Goal: Task Accomplishment & Management: Use online tool/utility

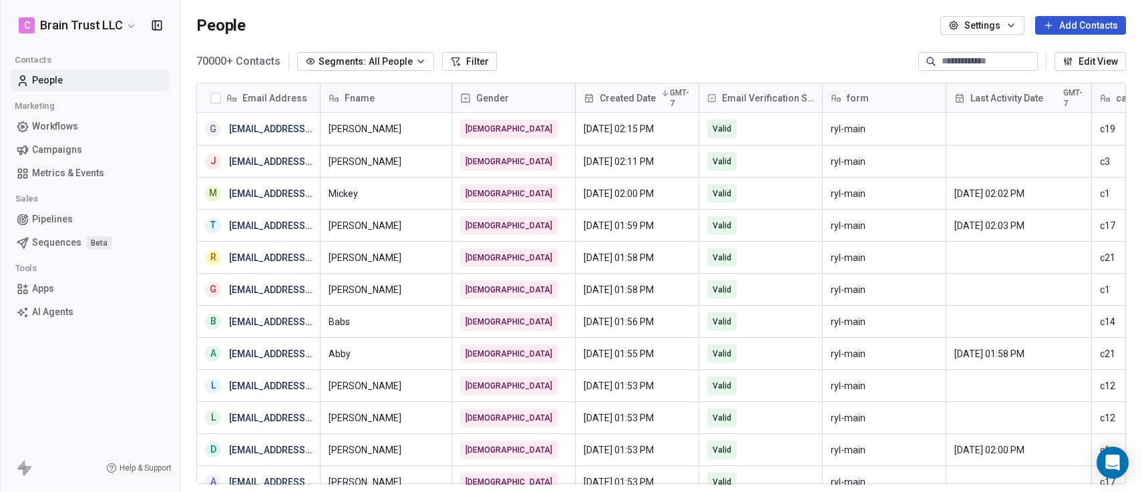
scroll to position [423, 951]
click at [57, 146] on span "Campaigns" at bounding box center [57, 150] width 50 height 14
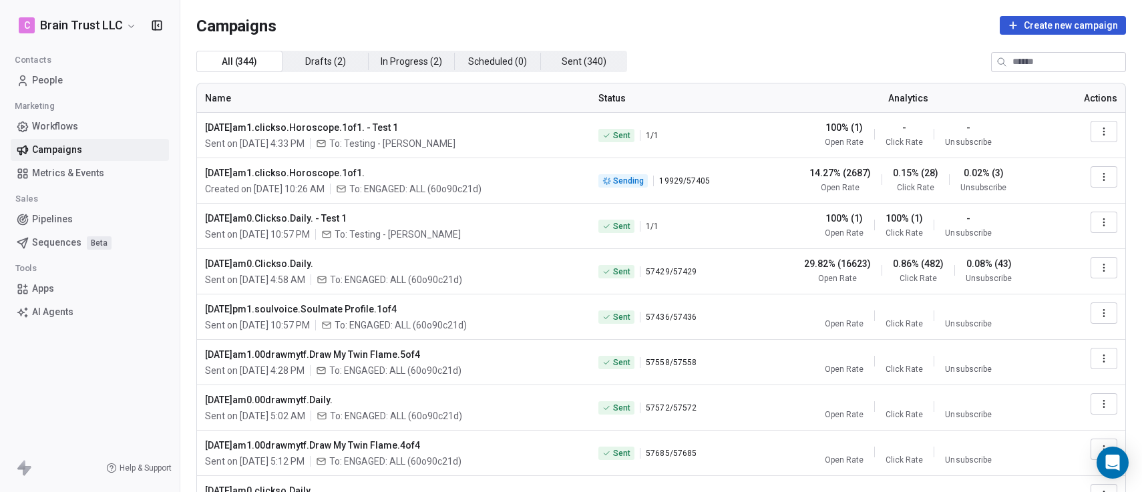
click at [1098, 131] on icon "button" at bounding box center [1103, 131] width 11 height 11
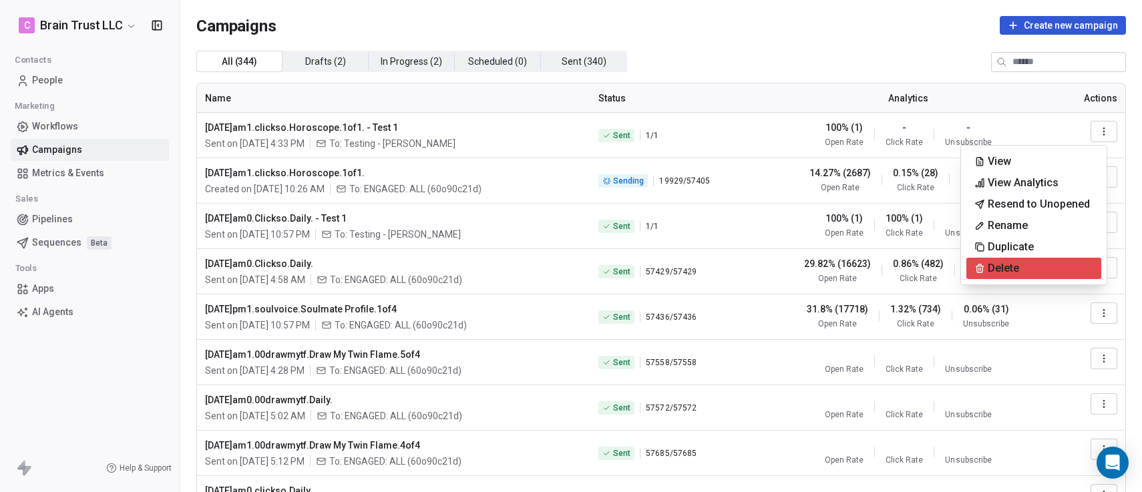
click at [1018, 260] on span "Delete" at bounding box center [1003, 268] width 31 height 16
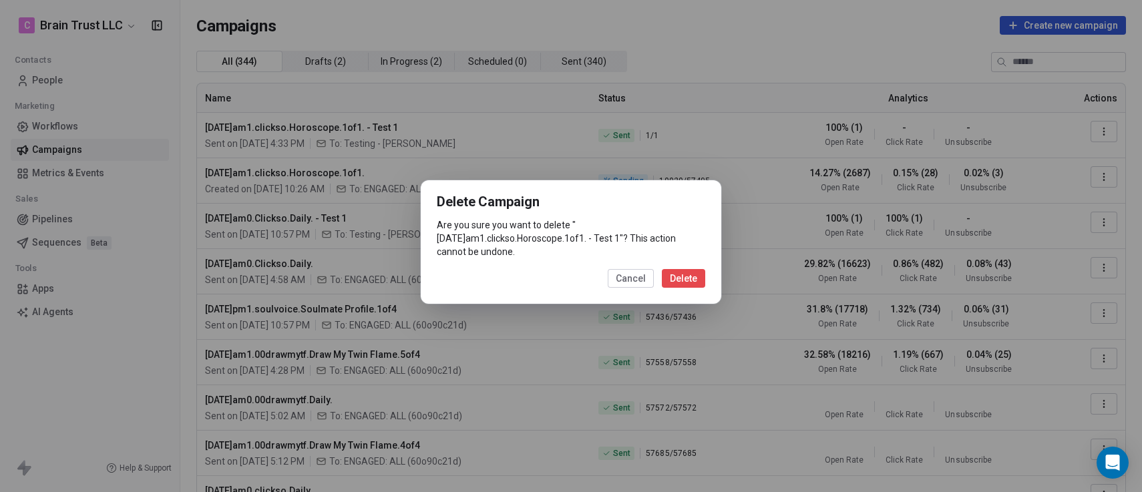
click at [694, 276] on button "Delete" at bounding box center [683, 278] width 43 height 19
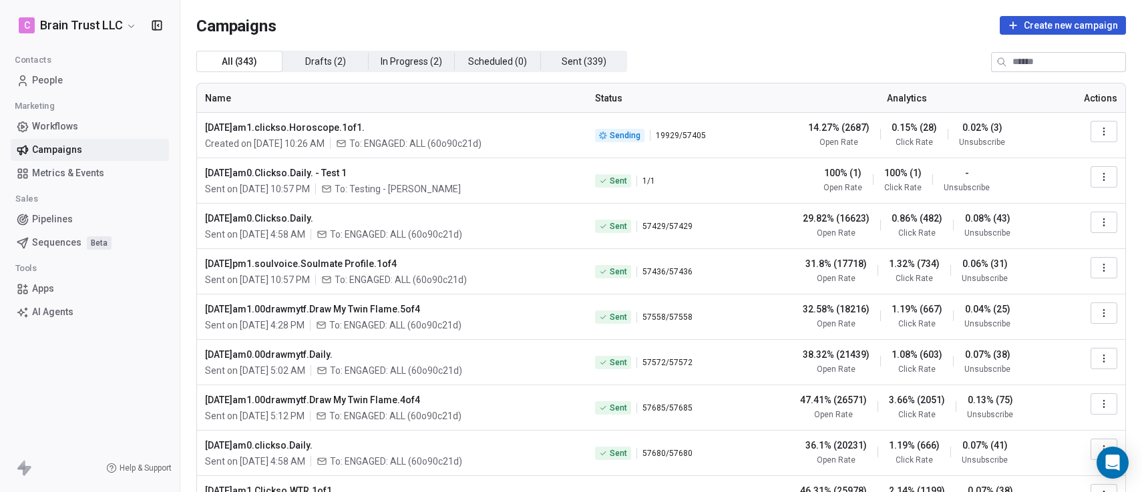
click at [1098, 179] on icon "button" at bounding box center [1103, 177] width 11 height 11
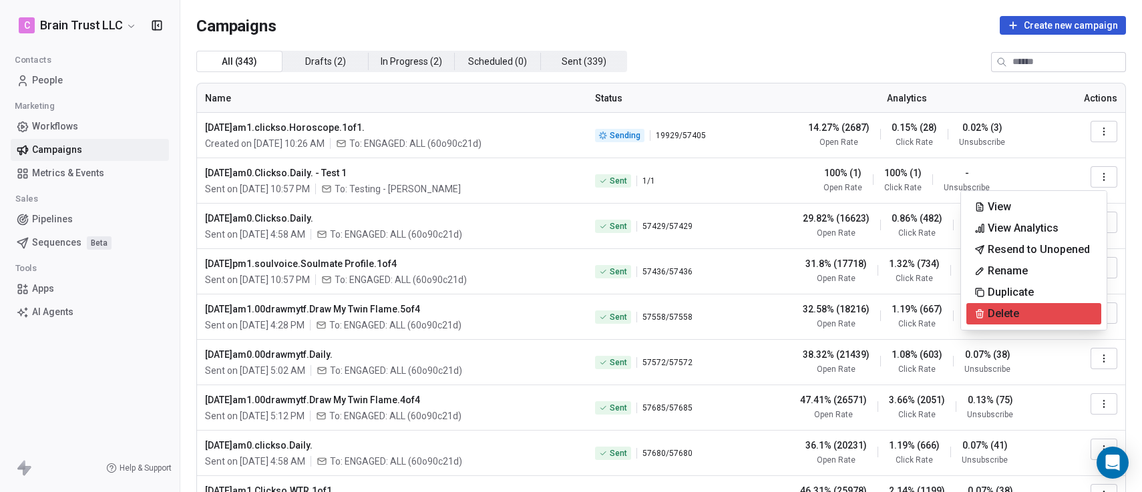
click at [1037, 310] on div "Delete" at bounding box center [1033, 313] width 135 height 21
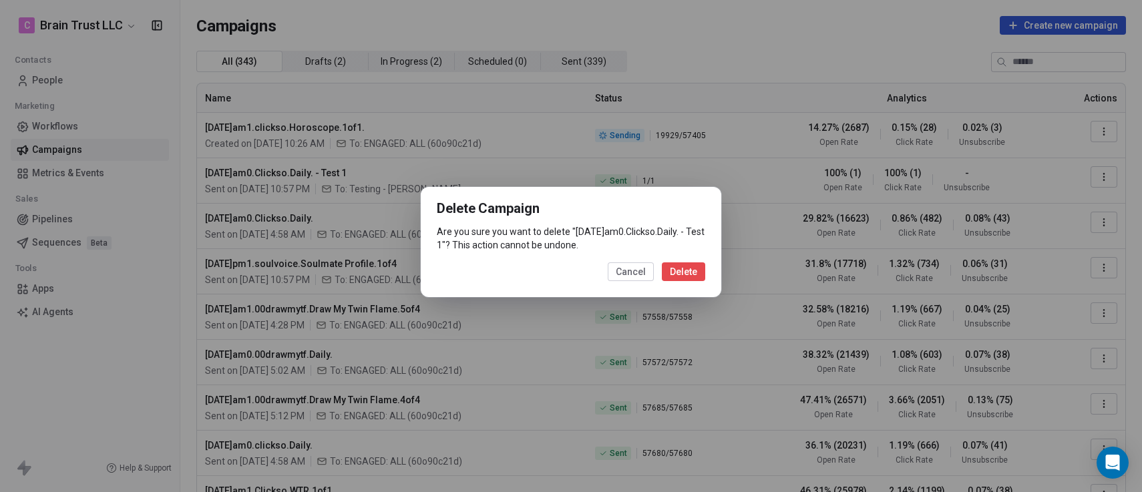
click at [689, 278] on button "Delete" at bounding box center [683, 271] width 43 height 19
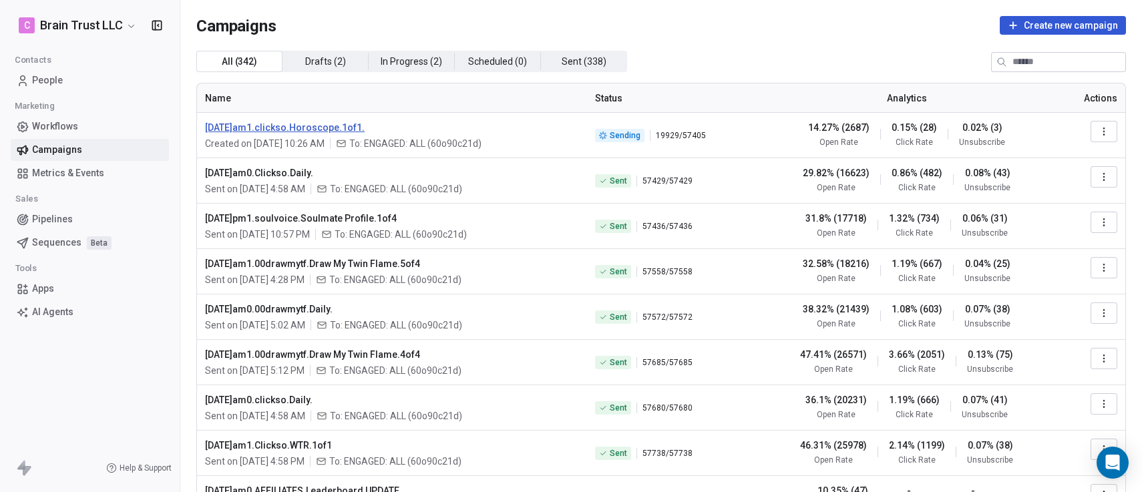
click at [313, 122] on span "[DATE]am1.clickso.Horoscope.1of1." at bounding box center [392, 127] width 374 height 13
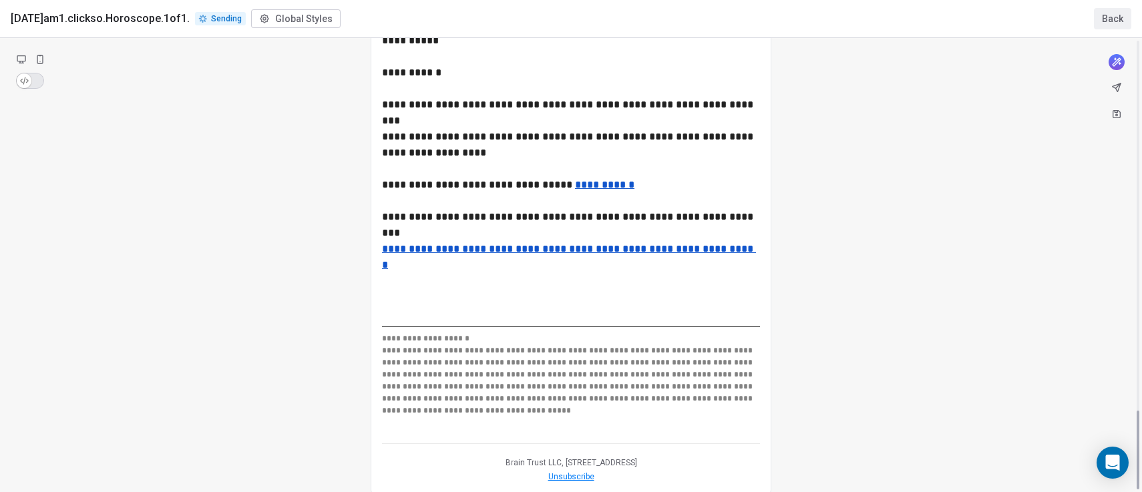
scroll to position [2131, 0]
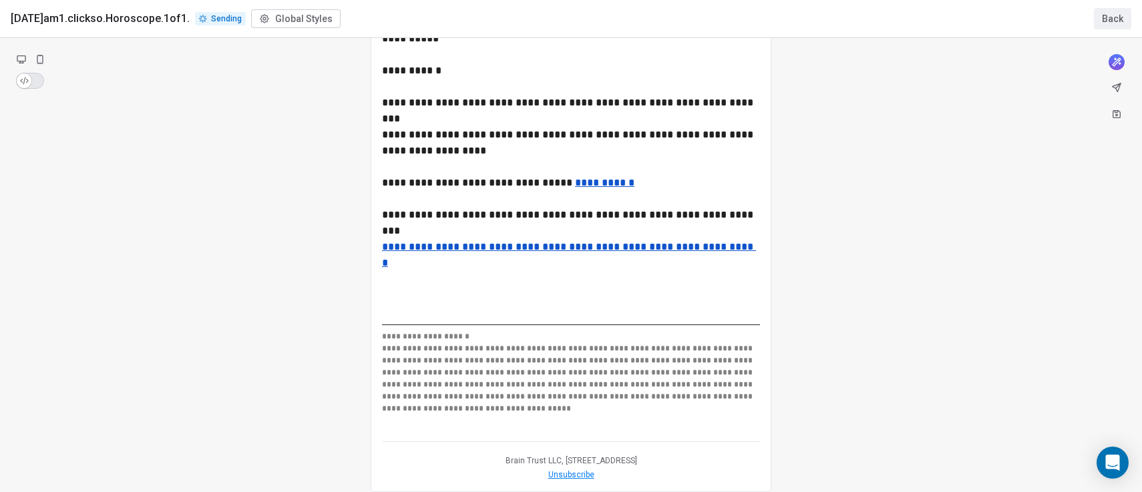
click at [1113, 16] on button "Back" at bounding box center [1112, 18] width 37 height 21
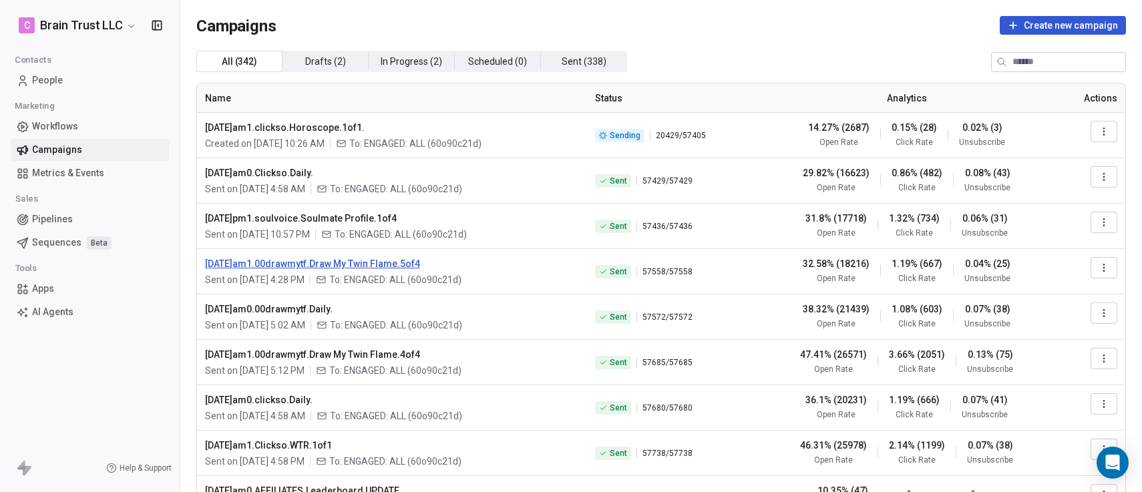
click at [323, 263] on span "[DATE]am1.00drawmytf.Draw My Twin Flame.5of4" at bounding box center [392, 263] width 374 height 13
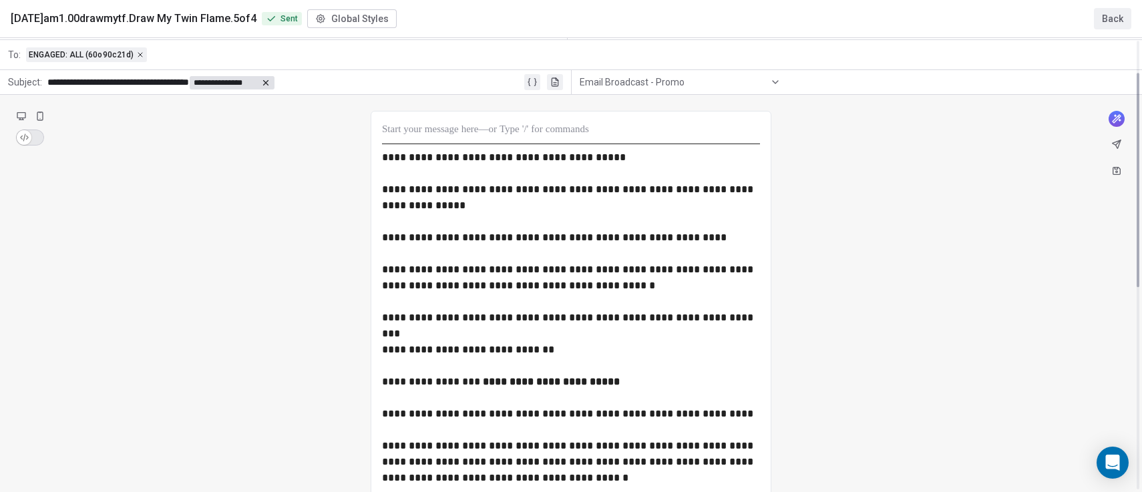
scroll to position [0, 0]
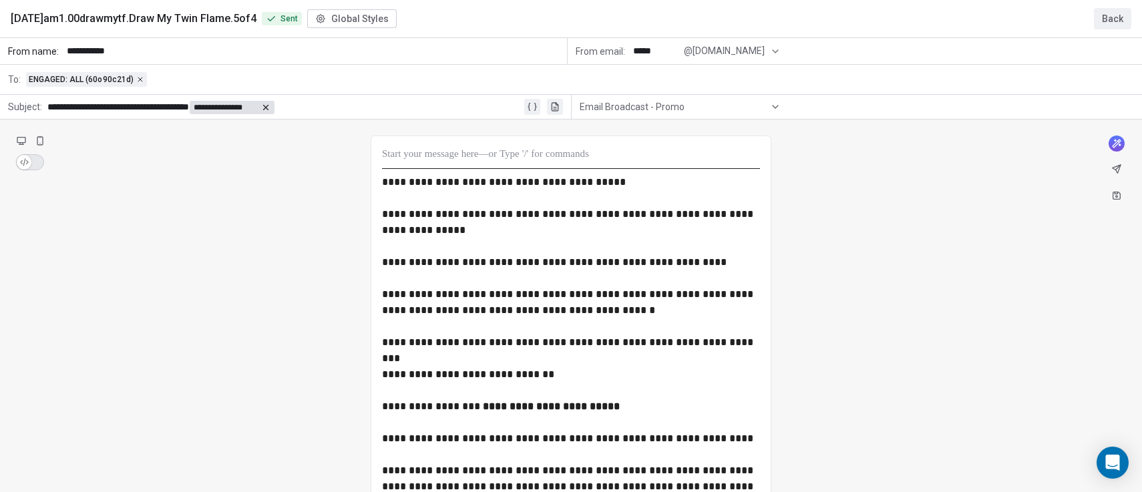
click at [1105, 12] on button "Back" at bounding box center [1112, 18] width 37 height 21
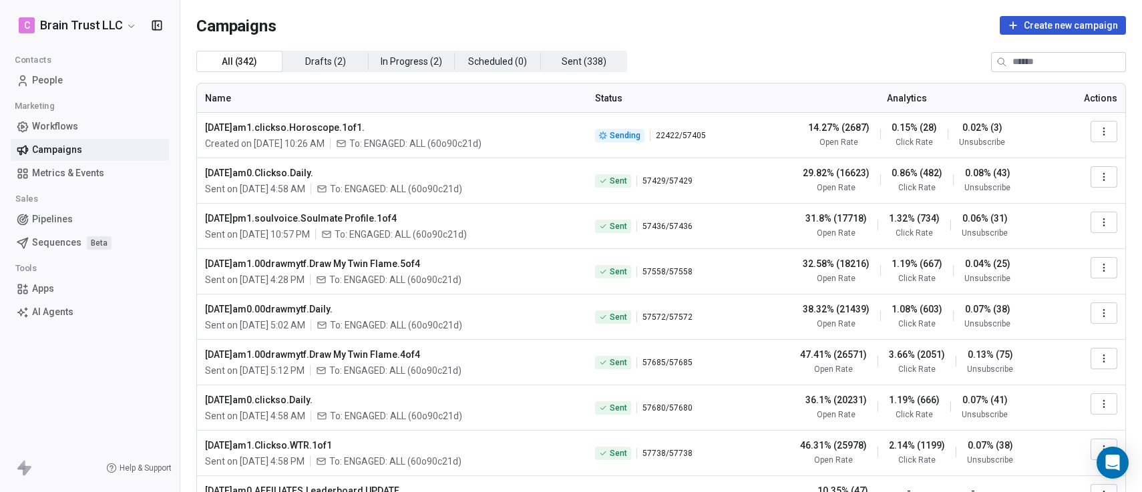
click at [1014, 72] on div "All ( 342 ) All ( 342 ) Drafts ( 2 ) Drafts ( 2 ) In Progress ( 2 ) In Progress…" at bounding box center [660, 329] width 929 height 557
click at [1016, 65] on input at bounding box center [1068, 62] width 113 height 19
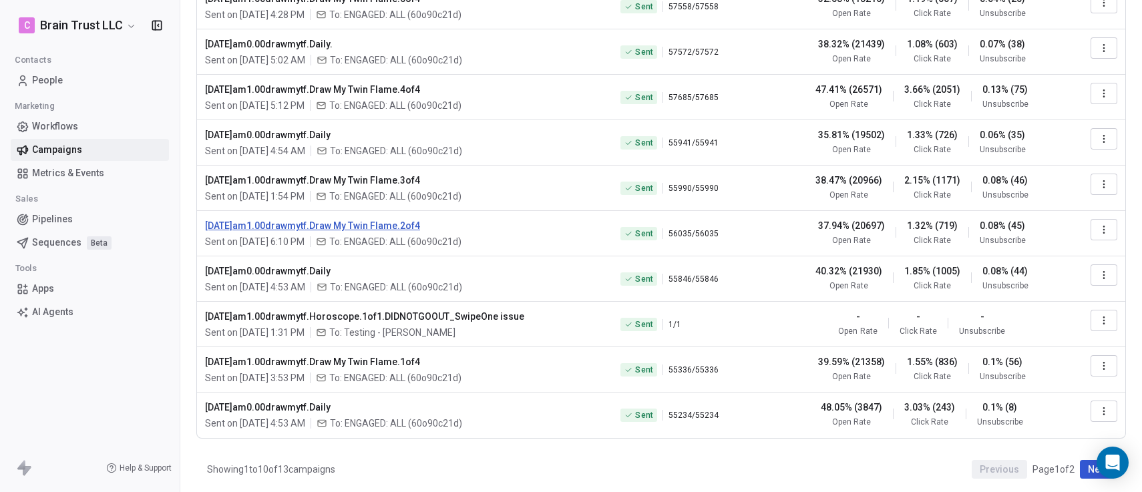
scroll to position [132, 0]
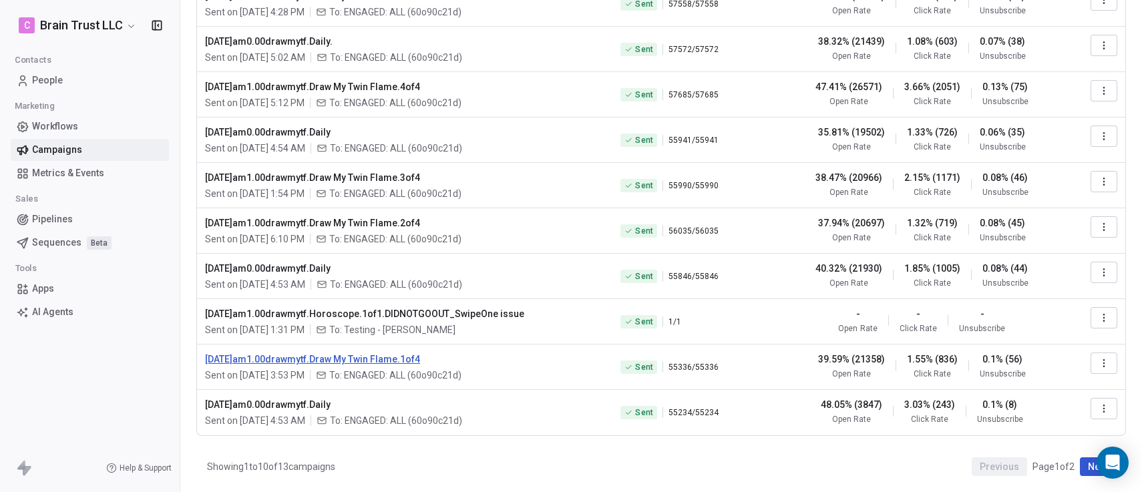
type input "**********"
click at [318, 359] on span "[DATE]am1.00drawmytf.Draw My Twin Flame.1of4" at bounding box center [404, 359] width 399 height 13
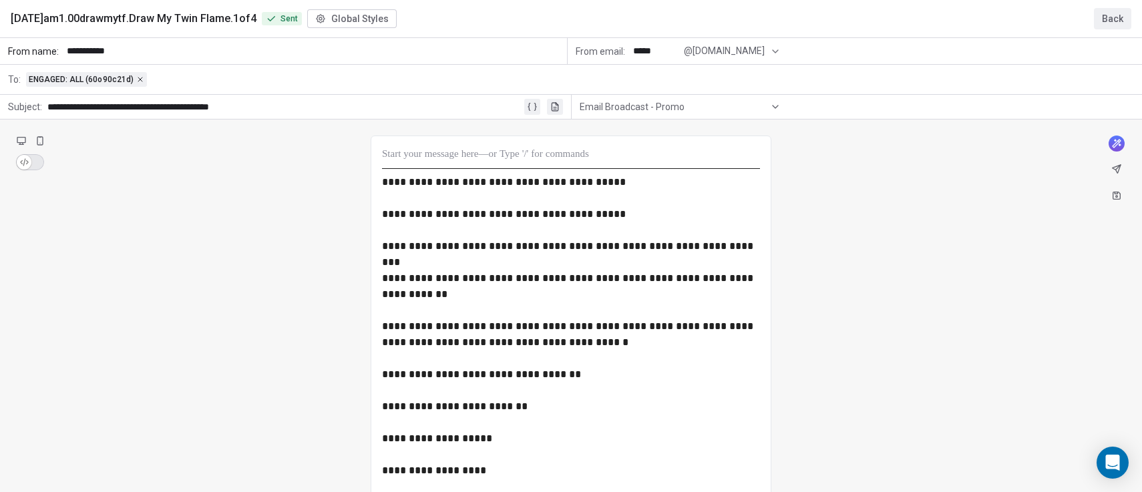
click at [1110, 17] on button "Back" at bounding box center [1112, 18] width 37 height 21
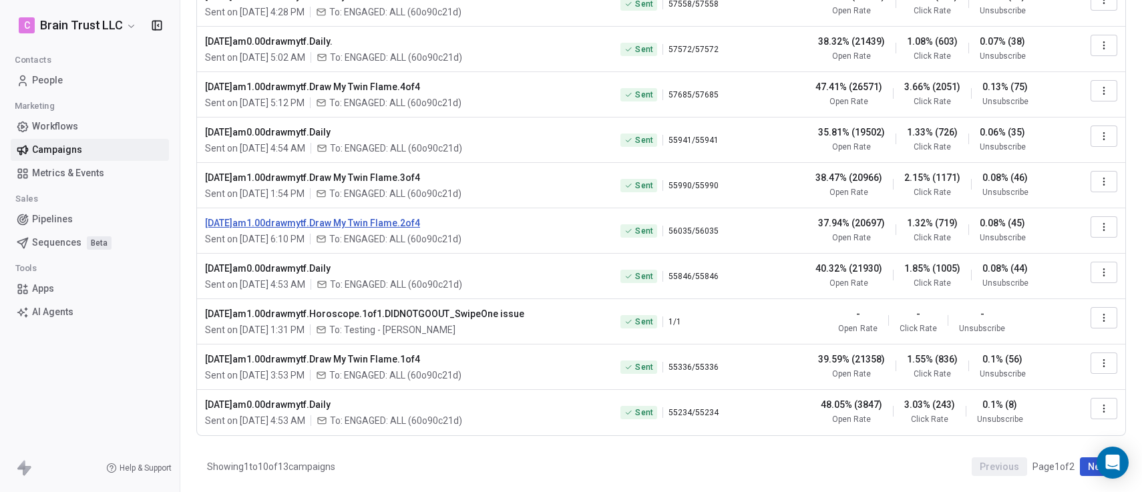
click at [311, 223] on span "[DATE]am1.00drawmytf.Draw My Twin Flame.2of4" at bounding box center [404, 222] width 399 height 13
